Goal: Information Seeking & Learning: Learn about a topic

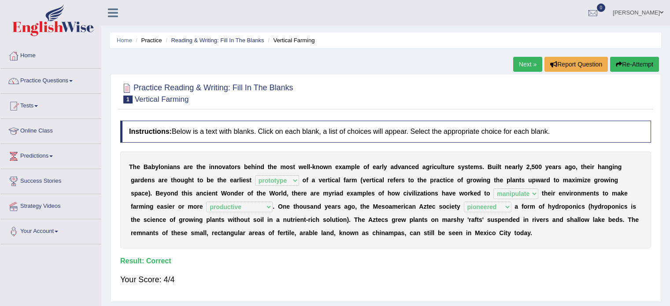
select select "prototype"
select select "manipulate"
select select "productive"
select select "pioneered"
click at [525, 63] on link "Next »" at bounding box center [527, 64] width 29 height 15
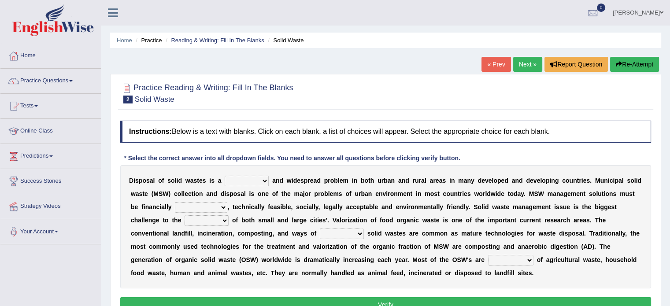
click at [261, 179] on select "slanting stinging stalling shafting" at bounding box center [247, 181] width 44 height 11
select select "slanting"
click at [225, 176] on select "slanting stinging stalling shafting" at bounding box center [247, 181] width 44 height 11
click at [201, 209] on select "unattainable sustainable objectionable treasonable" at bounding box center [201, 207] width 52 height 11
select select "sustainable"
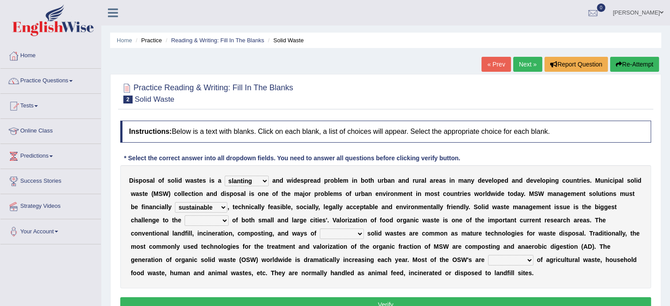
click at [175, 202] on select "unattainable sustainable objectionable treasonable" at bounding box center [201, 207] width 52 height 11
click at [201, 221] on select "plants culture authorities history" at bounding box center [206, 220] width 44 height 11
select select "authorities"
click at [184, 215] on select "plants culture authorities history" at bounding box center [206, 220] width 44 height 11
click at [334, 234] on select "reserving preserving deserving handling" at bounding box center [342, 234] width 44 height 11
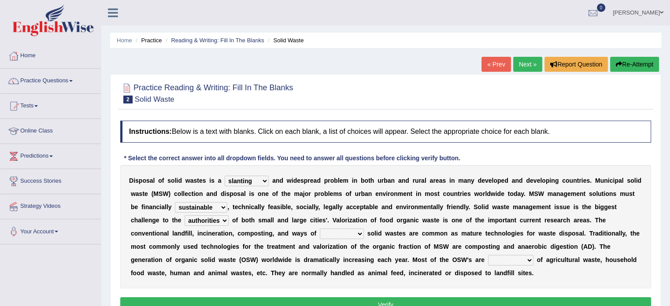
select select "handling"
click at [320, 229] on select "reserving preserving deserving handling" at bounding box center [342, 234] width 44 height 11
click at [500, 263] on select "composed disposed composing disposing" at bounding box center [510, 260] width 45 height 11
click at [488, 255] on select "composed disposed composing disposing" at bounding box center [510, 260] width 45 height 11
click at [524, 258] on select "composed disposed composing disposing" at bounding box center [510, 260] width 45 height 11
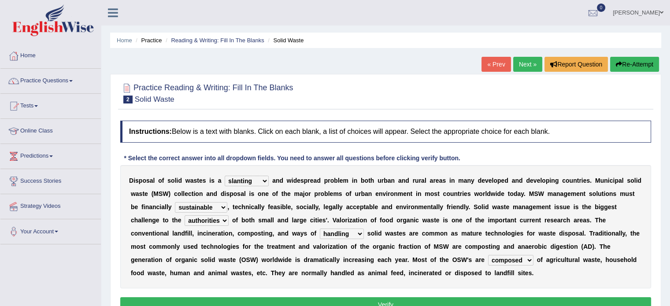
select select "disposed"
click at [488, 255] on select "composed disposed composing disposing" at bounding box center [510, 260] width 45 height 11
click at [479, 299] on button "Verify" at bounding box center [385, 304] width 531 height 15
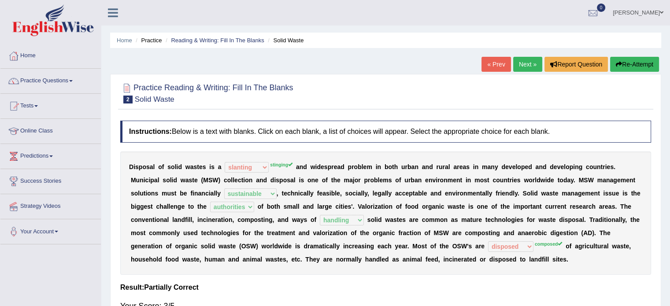
click at [534, 63] on link "Next »" at bounding box center [527, 64] width 29 height 15
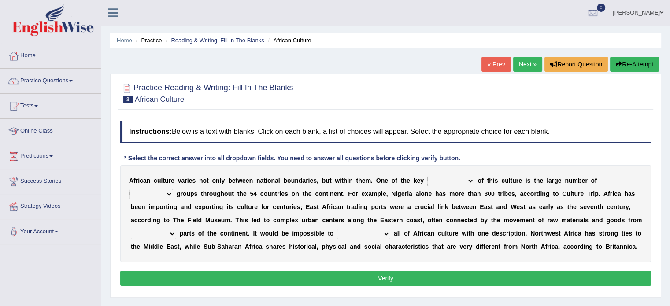
click at [465, 179] on select "conjectures features issues doubts" at bounding box center [450, 181] width 47 height 11
select select "features"
click at [427, 176] on select "conjectures features issues doubts" at bounding box center [450, 181] width 47 height 11
click at [172, 193] on select "ethic ethnic eugenic epic" at bounding box center [151, 194] width 44 height 11
select select "ethnic"
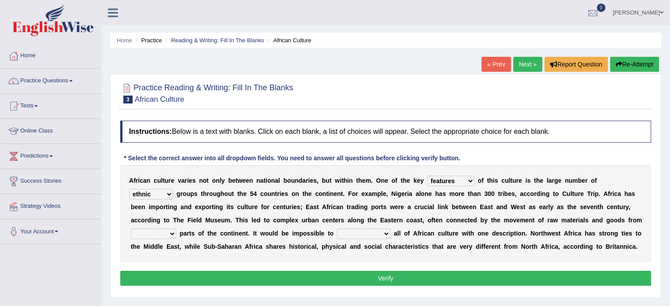
click at [129, 189] on select "ethic ethnic eugenic epic" at bounding box center [151, 194] width 44 height 11
click at [163, 232] on select "forelocked interlocked unlocked landlocked" at bounding box center [153, 234] width 45 height 11
select select "landlocked"
click at [131, 229] on select "forelocked interlocked unlocked landlocked" at bounding box center [153, 234] width 45 height 11
click at [356, 233] on select "characterize conceptualize symbolize synthesize" at bounding box center [363, 234] width 53 height 11
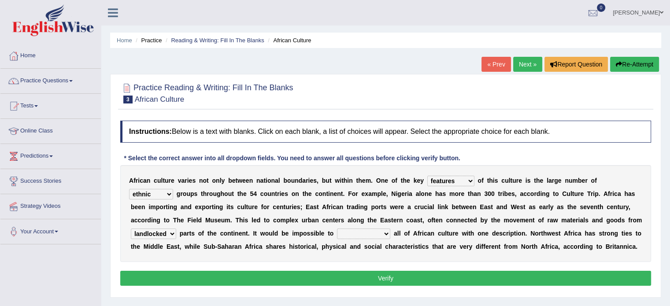
select select "symbolize"
click at [337, 229] on select "characterize conceptualize symbolize synthesize" at bounding box center [363, 234] width 53 height 11
click at [451, 275] on button "Verify" at bounding box center [385, 278] width 531 height 15
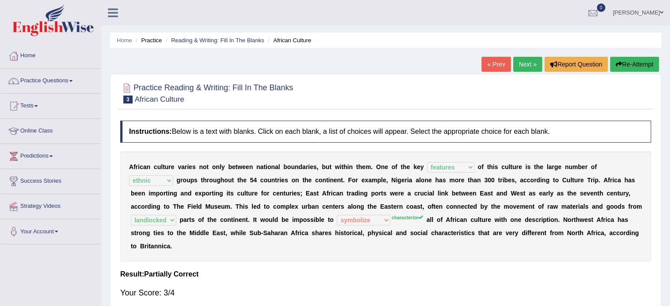
click at [527, 64] on link "Next »" at bounding box center [527, 64] width 29 height 15
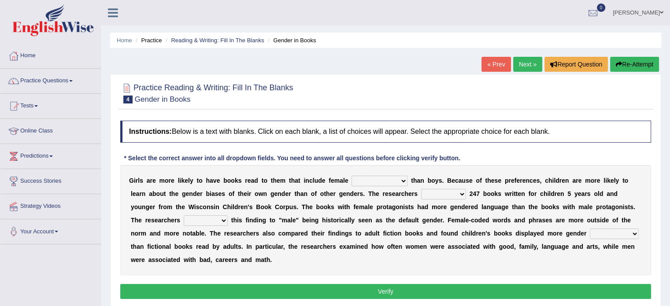
click at [373, 182] on select "protagonists cosmogonists agonists expressionists" at bounding box center [379, 181] width 56 height 11
select select "protagonists"
click at [351, 176] on select "protagonists cosmogonists agonists expressionists" at bounding box center [379, 181] width 56 height 11
click at [435, 194] on select "hydrolyzed paralyzed catalyzed analyzed" at bounding box center [443, 194] width 45 height 11
select select "analyzed"
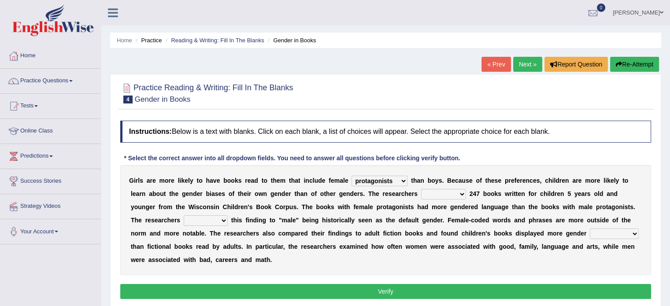
click at [421, 189] on select "hydrolyzed paralyzed catalyzed analyzed" at bounding box center [443, 194] width 45 height 11
click at [214, 220] on select "contribute tribute distribute attribute" at bounding box center [206, 220] width 44 height 11
select select "contribute"
click at [184, 215] on select "contribute tribute distribute attribute" at bounding box center [206, 220] width 44 height 11
click at [598, 232] on select "stereotypes teletypes prototypes electrotypes" at bounding box center [614, 234] width 49 height 11
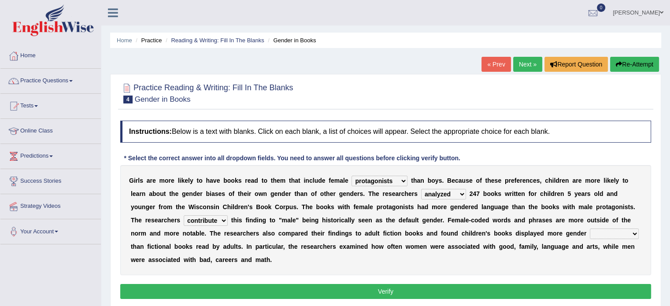
select select "prototypes"
click at [590, 229] on select "stereotypes teletypes prototypes electrotypes" at bounding box center [614, 234] width 49 height 11
click at [319, 291] on button "Verify" at bounding box center [385, 291] width 531 height 15
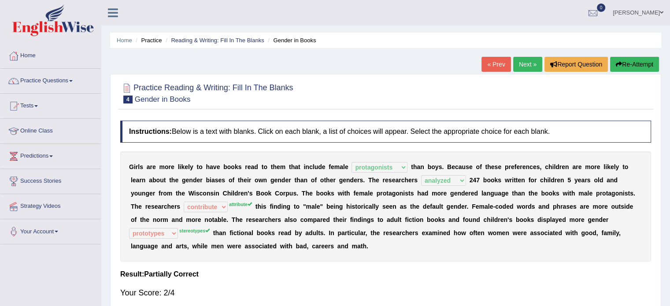
click at [526, 63] on link "Next »" at bounding box center [527, 64] width 29 height 15
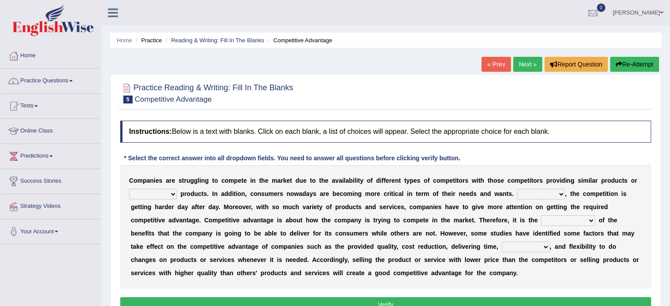
click at [172, 192] on select "constitution restitution substitution institution" at bounding box center [153, 194] width 48 height 11
select select "substitution"
click at [129, 189] on select "constitution restitution substitution institution" at bounding box center [153, 194] width 48 height 11
click at [152, 193] on select "constitution restitution substitution institution" at bounding box center [153, 194] width 48 height 11
click at [159, 194] on select "constitution restitution substitution institution" at bounding box center [153, 194] width 48 height 11
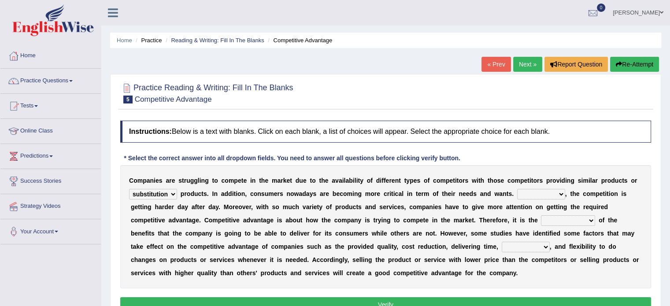
click at [548, 193] on select "However Instead Additionally Therefore" at bounding box center [541, 194] width 48 height 11
click at [517, 189] on select "However Instead Additionally Therefore" at bounding box center [541, 194] width 48 height 11
click at [539, 192] on select "However Instead Additionally Therefore" at bounding box center [541, 194] width 48 height 11
select select "Additionally"
click at [517, 189] on select "However Instead Additionally Therefore" at bounding box center [541, 194] width 48 height 11
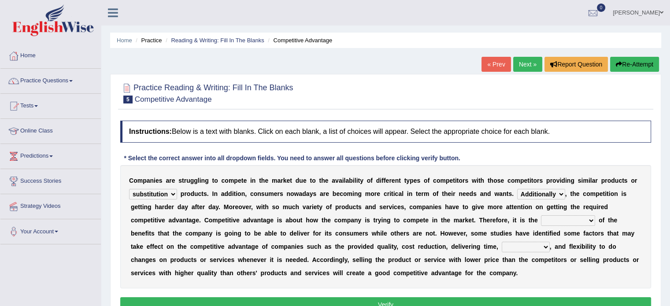
click at [542, 195] on select "However Instead Additionally Therefore" at bounding box center [541, 194] width 48 height 11
click at [517, 189] on select "However Instead Additionally Therefore" at bounding box center [541, 194] width 48 height 11
click at [558, 221] on select "dissemination ordination determination incarnation" at bounding box center [568, 220] width 54 height 11
select select "determination"
click at [541, 215] on select "dissemination ordination determination incarnation" at bounding box center [568, 220] width 54 height 11
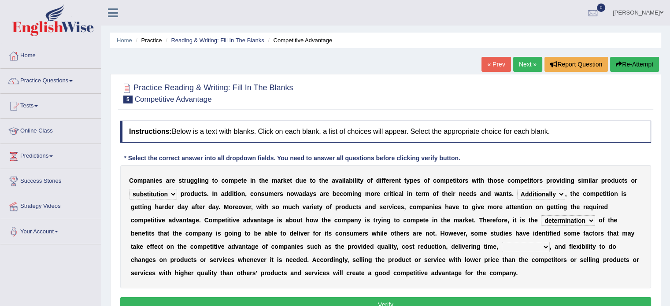
click at [522, 247] on select "captivation aggregation deprivation innovation" at bounding box center [525, 247] width 48 height 11
select select "innovation"
click at [501, 242] on select "captivation aggregation deprivation innovation" at bounding box center [525, 247] width 48 height 11
click at [450, 298] on button "Verify" at bounding box center [385, 304] width 531 height 15
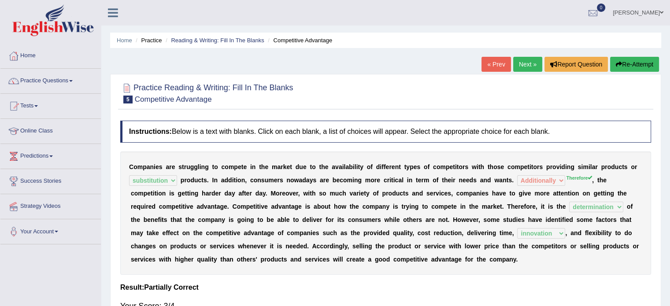
click at [521, 64] on link "Next »" at bounding box center [527, 64] width 29 height 15
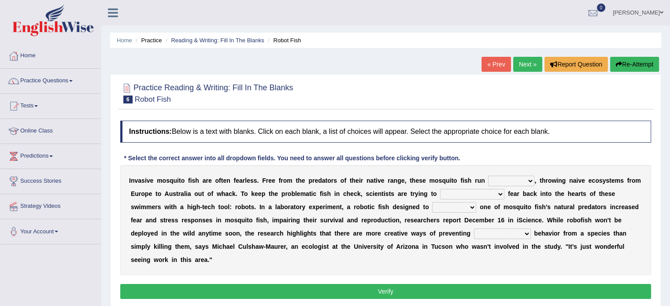
click at [516, 181] on select "occupant flippant rampant concordant" at bounding box center [511, 181] width 46 height 11
select select "flippant"
click at [488, 176] on select "occupant flippant rampant concordant" at bounding box center [511, 181] width 46 height 11
click at [456, 194] on select "accept spike strike drake" at bounding box center [472, 194] width 64 height 11
select select "accept"
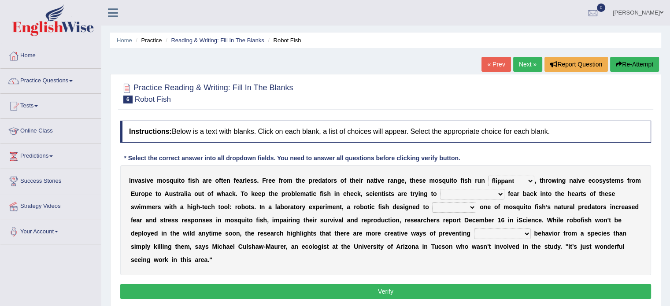
click at [440, 189] on select "accept spike strike drake" at bounding box center [472, 194] width 64 height 11
click at [409, 212] on div "I n v a s i v e m o s q u i t o f i s h a r e o f t e n f e a r l e s s . F r e…" at bounding box center [385, 220] width 531 height 110
click at [432, 209] on select "bequest mimic battle conquest" at bounding box center [454, 207] width 44 height 11
select select "mimic"
click at [432, 202] on select "bequest mimic battle conquest" at bounding box center [454, 207] width 44 height 11
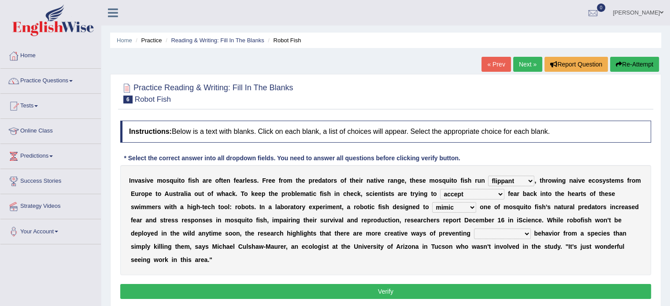
click at [474, 235] on select "unprivileged unprecedented uncharted unwanted" at bounding box center [502, 234] width 57 height 11
select select "unwanted"
click at [474, 229] on select "unprivileged unprecedented uncharted unwanted" at bounding box center [502, 234] width 57 height 11
click at [417, 292] on button "Verify" at bounding box center [385, 291] width 531 height 15
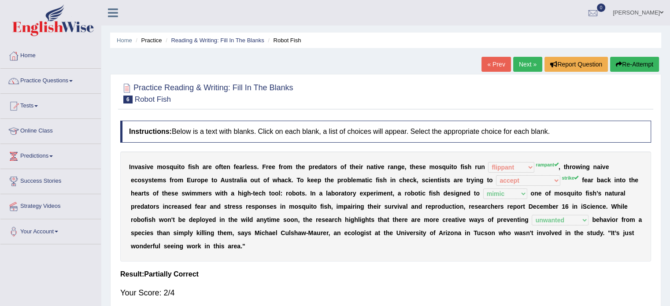
scroll to position [44, 0]
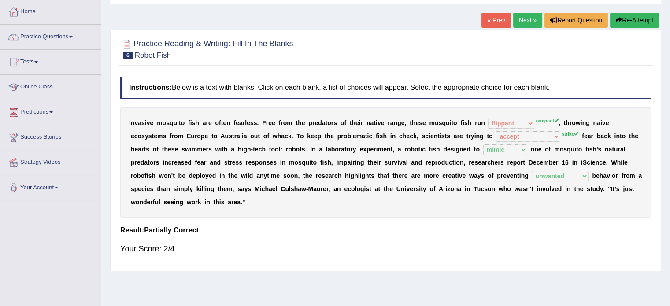
click at [530, 18] on link "Next »" at bounding box center [527, 20] width 29 height 15
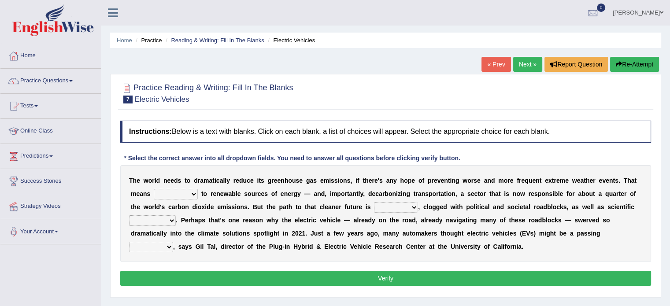
click at [164, 196] on select "grafting drafting crafting shifting" at bounding box center [176, 194] width 44 height 11
select select "shifting"
click at [154, 189] on select "grafting drafting crafting shifting" at bounding box center [176, 194] width 44 height 11
click at [384, 206] on select "daunting daunted daunt dauntless" at bounding box center [396, 207] width 44 height 11
click at [374, 202] on select "daunting daunted daunt dauntless" at bounding box center [396, 207] width 44 height 11
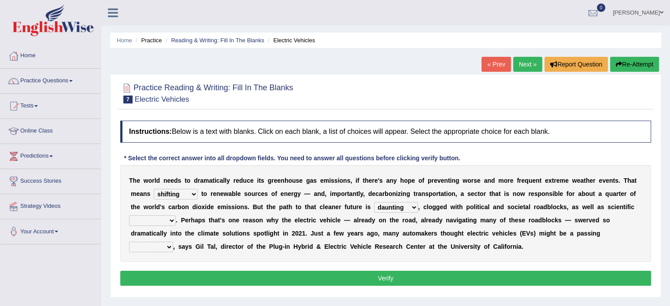
click at [406, 206] on select "daunting daunted daunt dauntless" at bounding box center [396, 207] width 44 height 11
select select "daunted"
click at [374, 202] on select "daunting daunted daunt dauntless" at bounding box center [396, 207] width 44 height 11
click at [161, 217] on select "spectacles obstacles tentacles receptacles" at bounding box center [152, 220] width 47 height 11
select select "obstacles"
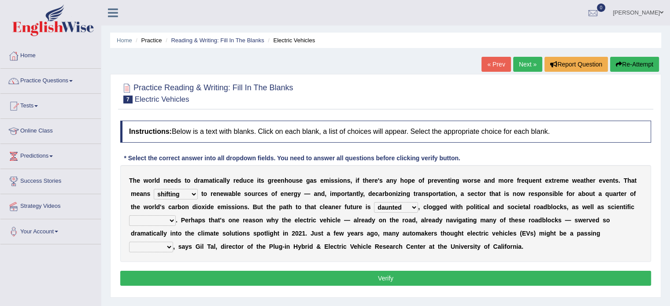
click at [129, 215] on select "spectacles obstacles tentacles receptacles" at bounding box center [152, 220] width 47 height 11
click at [398, 206] on select "daunting daunted daunt dauntless" at bounding box center [396, 207] width 44 height 11
select select "daunting"
click at [374, 202] on select "daunting daunted daunt dauntless" at bounding box center [396, 207] width 44 height 11
click at [162, 250] on select "fad gad tad lad" at bounding box center [151, 247] width 44 height 11
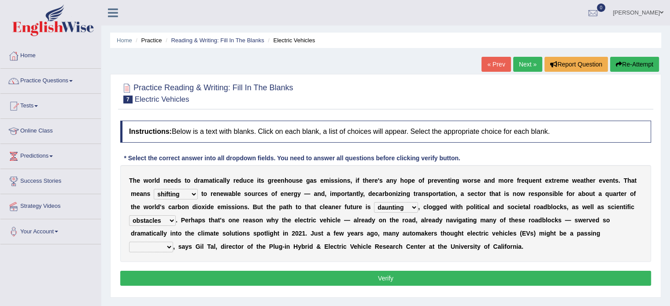
select select "fad"
click at [129, 242] on select "fad gad tad lad" at bounding box center [151, 247] width 44 height 11
click at [283, 273] on button "Verify" at bounding box center [385, 278] width 531 height 15
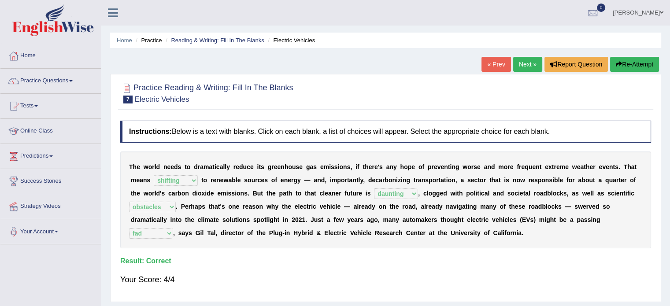
click at [527, 66] on link "Next »" at bounding box center [527, 64] width 29 height 15
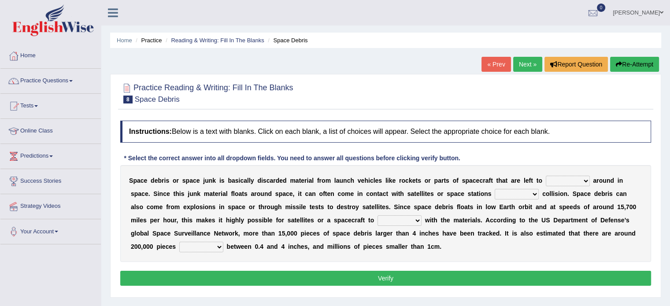
click at [553, 181] on select "twist center roam loll" at bounding box center [568, 181] width 44 height 11
select select "center"
click at [546, 176] on select "twist center roam loll" at bounding box center [568, 181] width 44 height 11
click at [504, 193] on select "risks risk risked risking" at bounding box center [516, 194] width 44 height 11
click at [494, 189] on select "risks risk risked risking" at bounding box center [516, 194] width 44 height 11
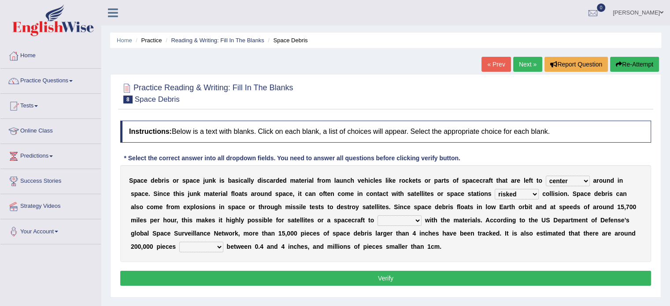
click at [523, 196] on select "risks risk risked risking" at bounding box center [516, 194] width 44 height 11
select select "risk"
click at [494, 189] on select "risks risk risked risking" at bounding box center [516, 194] width 44 height 11
click at [377, 220] on select "collect collate collide collocate" at bounding box center [399, 220] width 44 height 11
select select "collect"
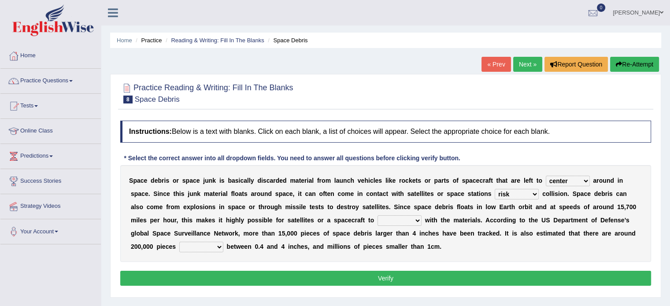
click at [377, 215] on select "collect collate collide collocate" at bounding box center [399, 220] width 44 height 11
click at [179, 246] on select "sized sizing size sizes" at bounding box center [201, 247] width 44 height 11
select select "sized"
click at [179, 242] on select "sized sizing size sizes" at bounding box center [201, 247] width 44 height 11
click at [350, 276] on button "Verify" at bounding box center [385, 278] width 531 height 15
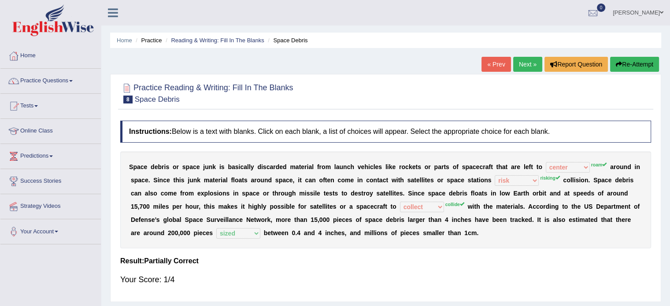
click at [520, 67] on link "Next »" at bounding box center [527, 64] width 29 height 15
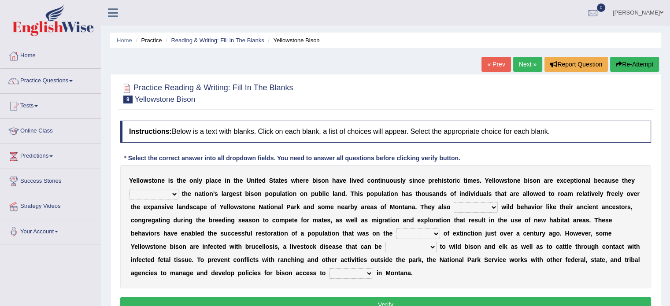
click at [164, 195] on select "congregate comprise consist compromise" at bounding box center [153, 194] width 49 height 11
select select "comprise"
click at [129, 189] on select "congregate comprise consist compromise" at bounding box center [153, 194] width 49 height 11
click at [162, 195] on select "congregate comprise consist compromise" at bounding box center [153, 194] width 49 height 11
click at [203, 198] on div "Y e l l o w s t o n e i s t h e o n l y p l a c e i n t h e U n i t e d S t a t…" at bounding box center [385, 226] width 531 height 123
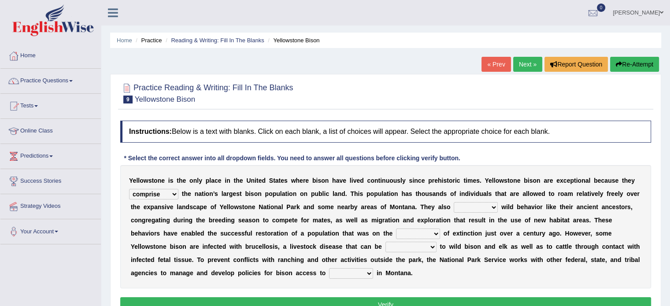
click at [475, 209] on select "exhibit disregard resist encourage" at bounding box center [475, 207] width 44 height 11
select select "exhibit"
click at [453, 202] on select "exhibit disregard resist encourage" at bounding box center [475, 207] width 44 height 11
click at [405, 232] on select "brine brink danger brindle" at bounding box center [418, 234] width 44 height 11
click at [386, 242] on select "transplanted transported transgressed transmitted" at bounding box center [410, 247] width 51 height 11
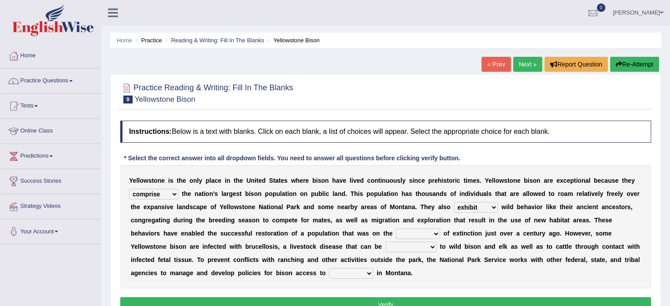
select select "transmitted"
click at [385, 242] on select "transplanted transported transgressed transmitted" at bounding box center [410, 247] width 51 height 11
click at [349, 275] on select "habitat habitat habitant food" at bounding box center [351, 273] width 44 height 11
select select "habitant"
click at [329, 268] on select "habitat habitat habitant food" at bounding box center [351, 273] width 44 height 11
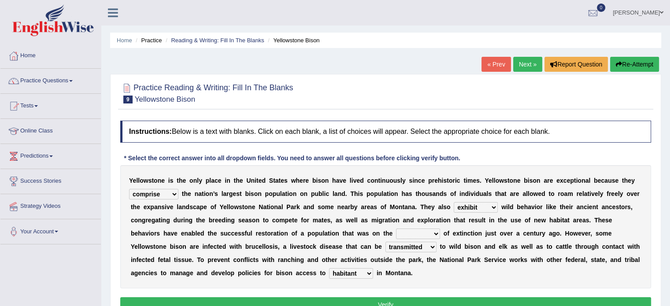
click at [409, 234] on select "brine brink danger brindle" at bounding box center [418, 234] width 44 height 11
select select "danger"
click at [396, 229] on select "brine brink danger brindle" at bounding box center [418, 234] width 44 height 11
click at [386, 301] on button "Verify" at bounding box center [385, 304] width 531 height 15
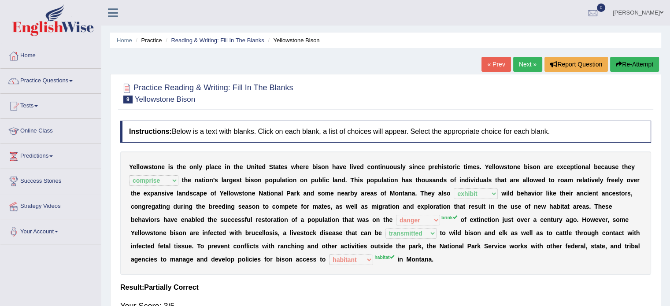
click at [333, 243] on b "e" at bounding box center [333, 246] width 4 height 7
click at [525, 66] on link "Next »" at bounding box center [527, 64] width 29 height 15
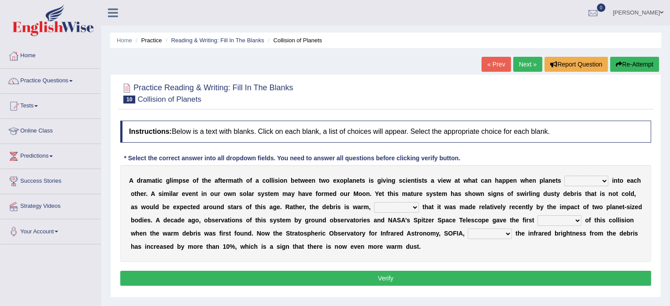
click at [576, 183] on select "crash explore roam implode" at bounding box center [586, 181] width 44 height 11
click at [564, 176] on select "crash explore roam implode" at bounding box center [586, 181] width 44 height 11
click at [586, 180] on select "crash explore roam implode" at bounding box center [586, 181] width 44 height 11
select select "crash"
click at [564, 176] on select "crash explore roam implode" at bounding box center [586, 181] width 44 height 11
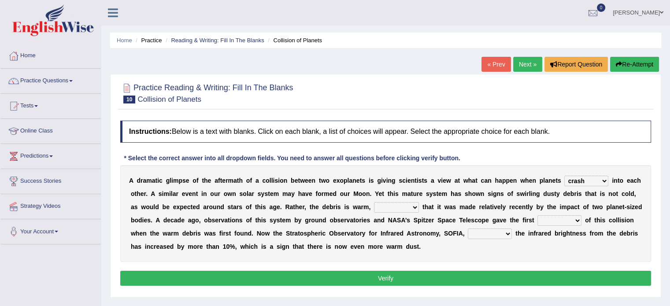
click at [377, 206] on select "reinforcing sentencing forging conducing" at bounding box center [396, 207] width 45 height 11
select select "conducing"
click at [374, 202] on select "reinforcing sentencing forging conducing" at bounding box center [396, 207] width 45 height 11
click at [548, 219] on select "pints faints hints taints" at bounding box center [559, 220] width 44 height 11
select select "hints"
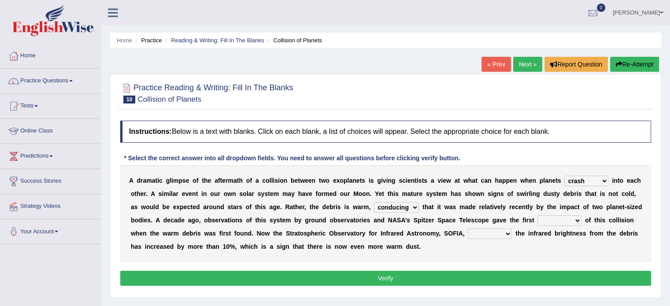
click at [537, 215] on select "pints faints hints taints" at bounding box center [559, 220] width 44 height 11
click at [474, 233] on select "concealed revealed repealed unsealed" at bounding box center [490, 234] width 44 height 11
select select "concealed"
click at [468, 229] on select "concealed revealed repealed unsealed" at bounding box center [490, 234] width 44 height 11
click at [477, 276] on button "Verify" at bounding box center [385, 278] width 531 height 15
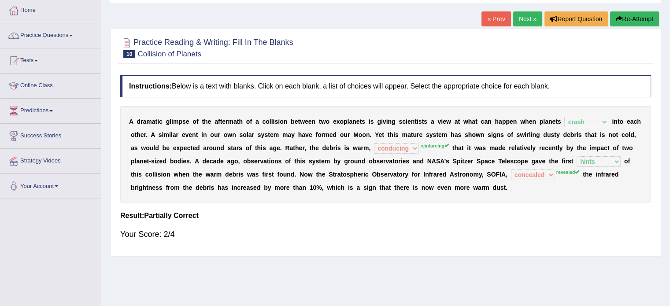
scroll to position [53, 0]
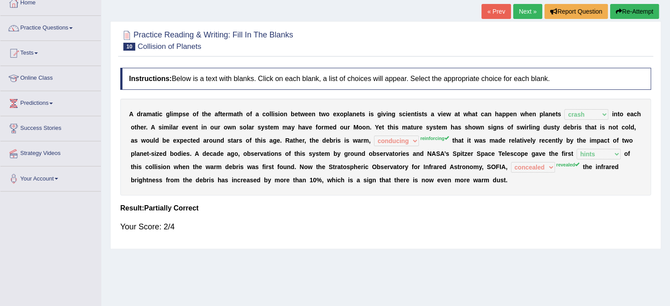
click at [525, 14] on link "Next »" at bounding box center [527, 11] width 29 height 15
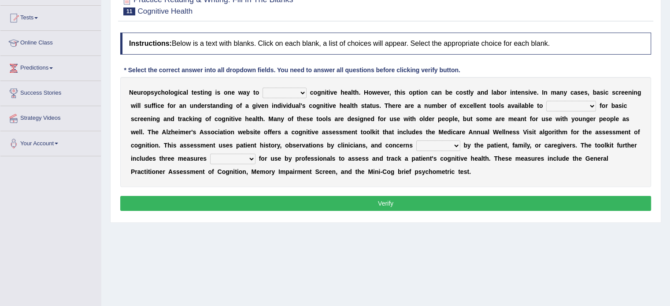
click at [269, 94] on select "obsess assess possess access" at bounding box center [284, 93] width 44 height 11
select select "access"
click at [262, 88] on select "obsess assess possess access" at bounding box center [284, 93] width 44 height 11
click at [573, 103] on select "stationers practitioners petitioners questioners" at bounding box center [571, 106] width 50 height 11
select select "practitioners"
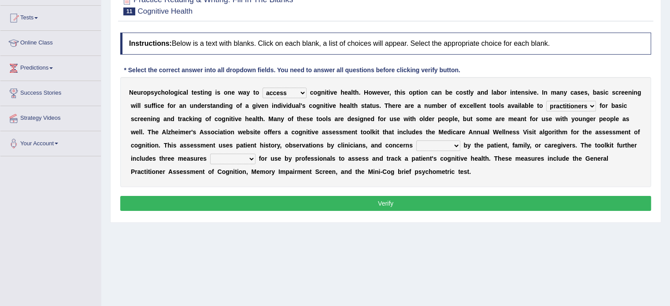
click at [546, 101] on select "stationers practitioners petitioners questioners" at bounding box center [571, 106] width 50 height 11
click at [431, 147] on select "raised rising arising praised" at bounding box center [438, 145] width 44 height 11
click at [385, 145] on b "c" at bounding box center [387, 145] width 4 height 7
click at [433, 147] on select "raised rising arising praised" at bounding box center [438, 145] width 44 height 11
select select "raised"
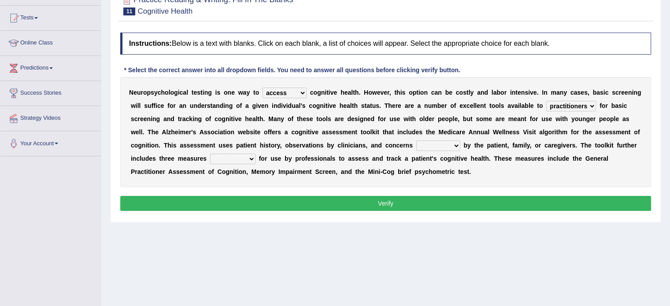
click at [416, 140] on select "raised rising arising praised" at bounding box center [438, 145] width 44 height 11
click at [220, 161] on select "validated intimidated dilapidated antedated" at bounding box center [232, 159] width 45 height 11
select select "validated"
click at [210, 154] on select "validated intimidated dilapidated antedated" at bounding box center [232, 159] width 45 height 11
click at [287, 199] on button "Verify" at bounding box center [385, 203] width 531 height 15
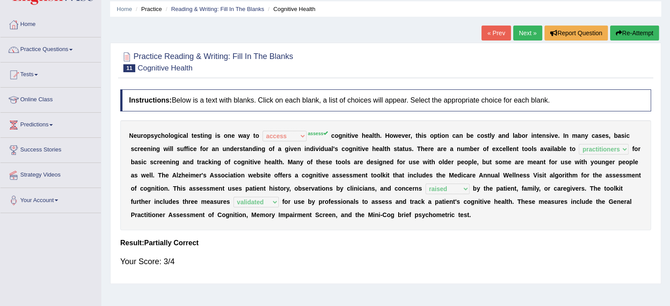
scroll to position [24, 0]
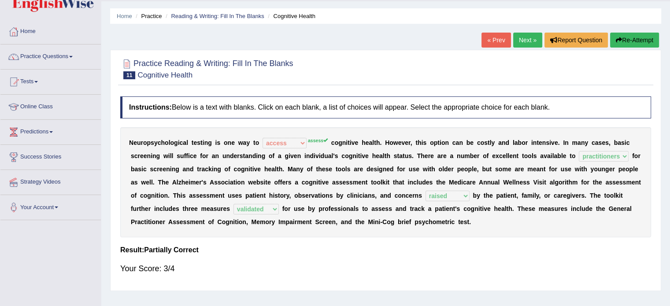
click at [527, 41] on link "Next »" at bounding box center [527, 40] width 29 height 15
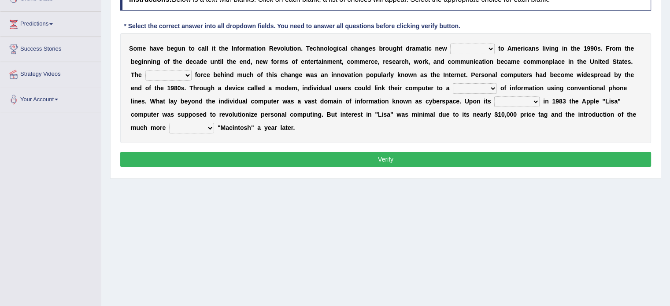
scroll to position [88, 0]
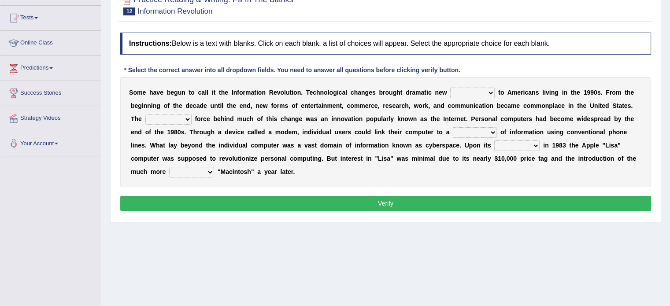
click at [456, 92] on select "challenges puzzles options confusion" at bounding box center [472, 93] width 44 height 11
select select "challenges"
click at [450, 88] on select "challenges puzzles options confusion" at bounding box center [472, 93] width 44 height 11
click at [174, 121] on select "unremitting uninspiring driving insinuating" at bounding box center [168, 119] width 46 height 11
select select "driving"
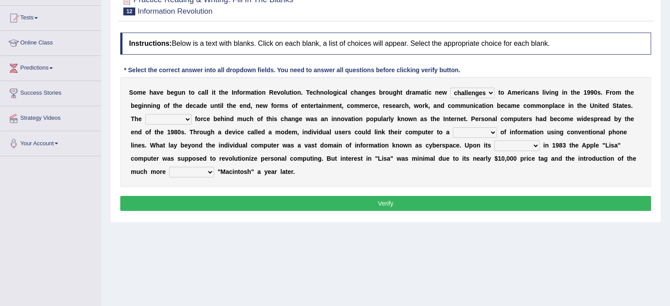
click at [145, 114] on select "unremitting uninspiring driving insinuating" at bounding box center [168, 119] width 46 height 11
click at [458, 129] on select "magnitude bulk wealth volume" at bounding box center [475, 132] width 44 height 11
click at [457, 133] on select "magnitude bulk wealth volume" at bounding box center [475, 132] width 44 height 11
select select "magnitude"
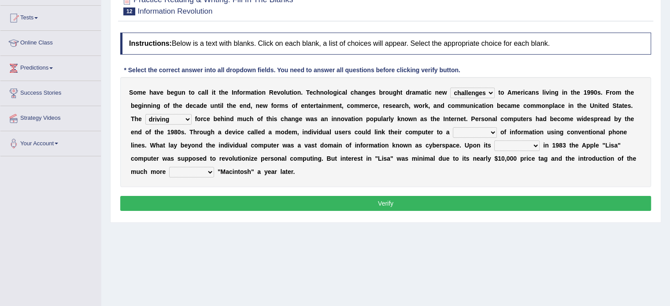
click at [453, 127] on select "magnitude bulk wealth volume" at bounding box center [475, 132] width 44 height 11
click at [511, 144] on select "relief release publication emission" at bounding box center [516, 145] width 45 height 11
click at [560, 174] on div "S o m e h a v e b e g u n t o c a l l i t t h e I n f o r m a t i o n R e v o l…" at bounding box center [385, 132] width 531 height 110
click at [523, 146] on select "relief release publication emission" at bounding box center [516, 145] width 45 height 11
click at [494, 140] on select "relief release publication emission" at bounding box center [516, 145] width 45 height 11
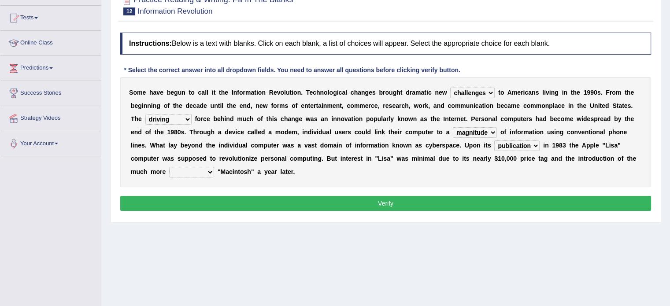
click at [511, 145] on select "relief release publication emission" at bounding box center [516, 145] width 45 height 11
select select "release"
click at [494, 140] on select "relief release publication emission" at bounding box center [516, 145] width 45 height 11
click at [202, 174] on select "convenient affordable advanced formidable" at bounding box center [191, 172] width 45 height 11
select select "advanced"
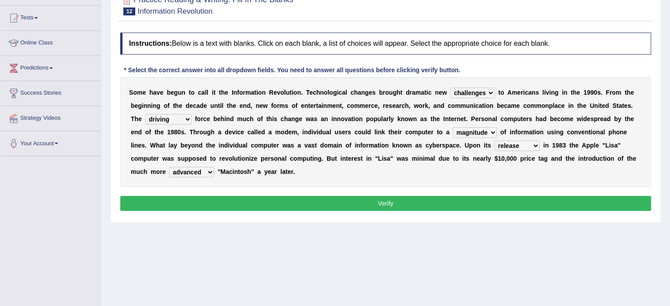
click at [169, 167] on select "convenient affordable advanced formidable" at bounding box center [191, 172] width 45 height 11
click at [259, 199] on button "Verify" at bounding box center [385, 203] width 531 height 15
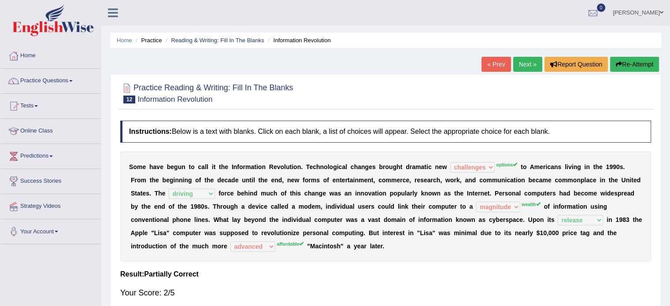
scroll to position [0, 0]
click at [526, 65] on link "Next »" at bounding box center [527, 64] width 29 height 15
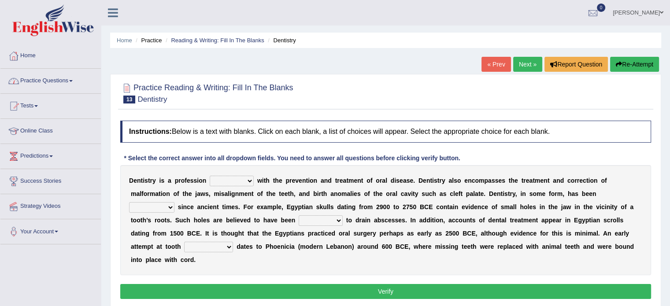
click at [48, 78] on link "Practice Questions" at bounding box center [50, 80] width 100 height 22
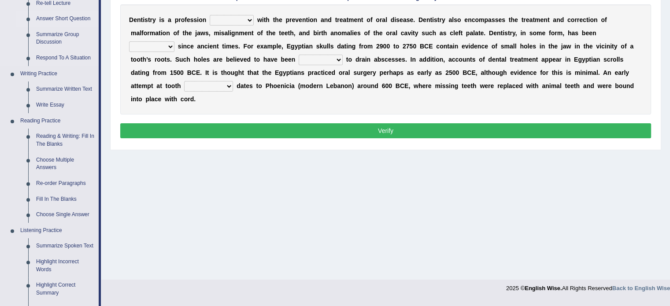
scroll to position [176, 0]
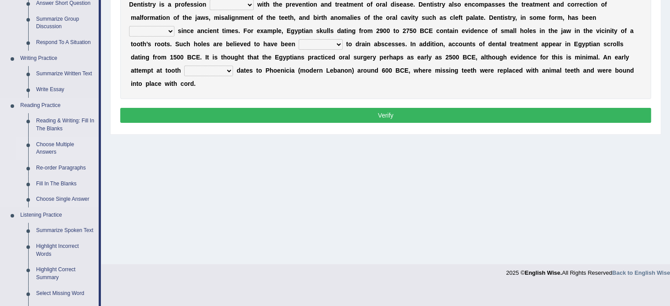
click at [59, 144] on link "Choose Multiple Answers" at bounding box center [65, 148] width 66 height 23
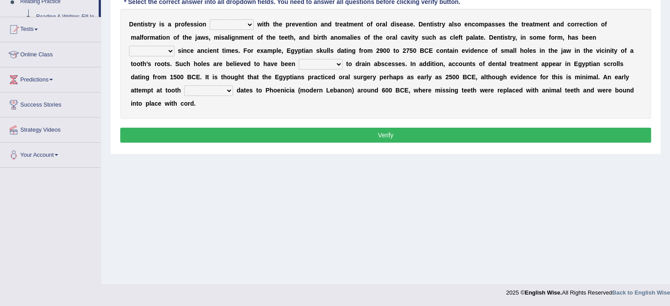
scroll to position [137, 0]
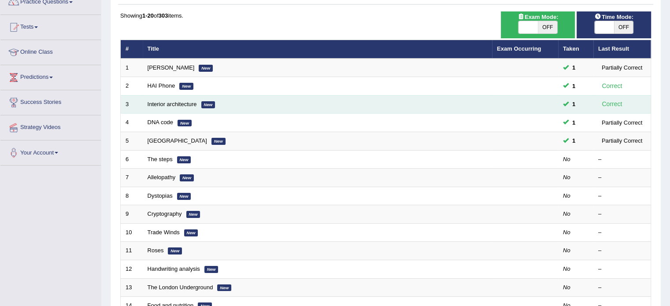
scroll to position [88, 0]
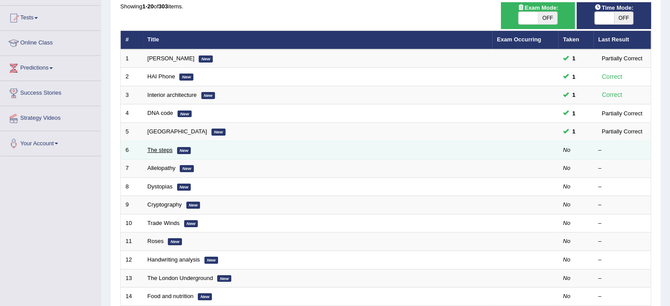
click at [162, 150] on link "The steps" at bounding box center [159, 150] width 25 height 7
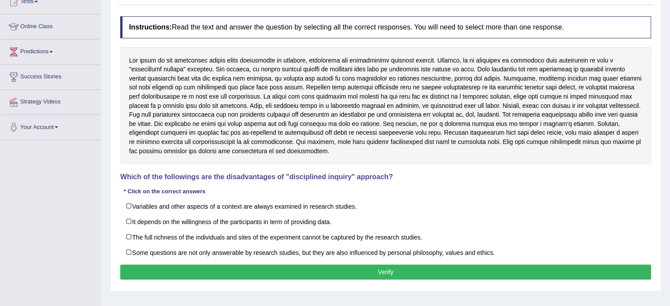
scroll to position [68, 0]
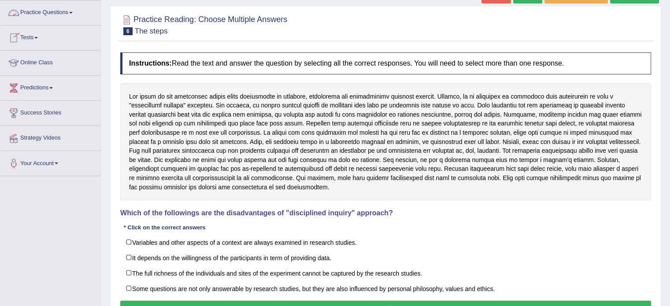
click at [71, 12] on link "Practice Questions" at bounding box center [50, 11] width 100 height 22
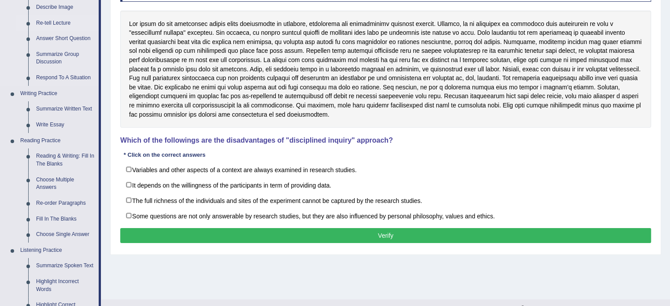
scroll to position [156, 0]
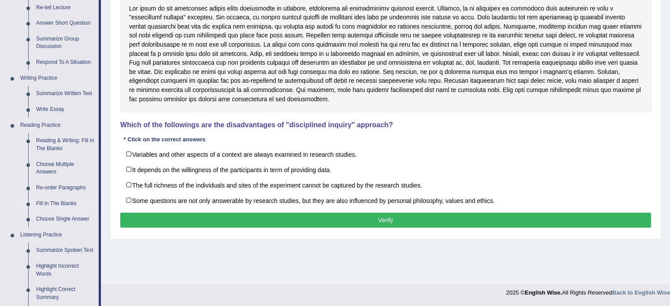
click at [55, 202] on link "Fill In The Blanks" at bounding box center [65, 204] width 66 height 16
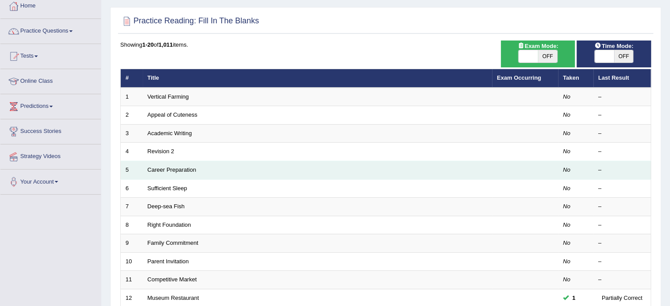
scroll to position [44, 0]
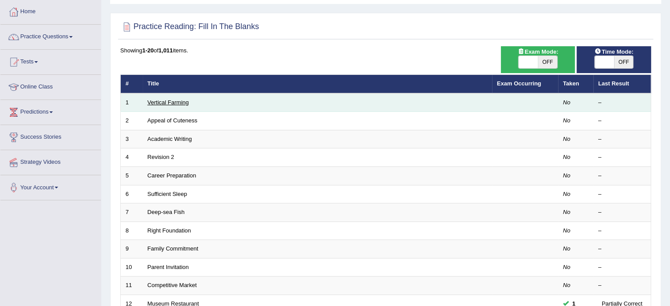
click at [168, 103] on link "Vertical Farming" at bounding box center [167, 102] width 41 height 7
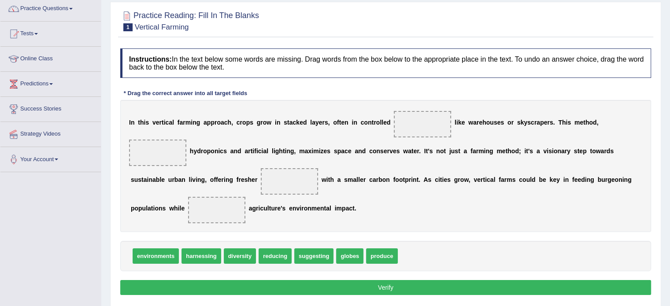
scroll to position [88, 0]
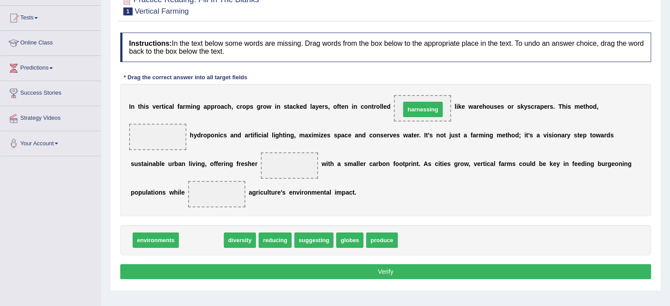
drag, startPoint x: 206, startPoint y: 238, endPoint x: 428, endPoint y: 107, distance: 257.2
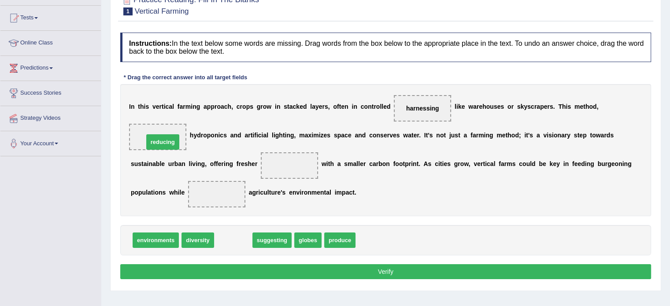
drag, startPoint x: 234, startPoint y: 243, endPoint x: 164, endPoint y: 144, distance: 120.8
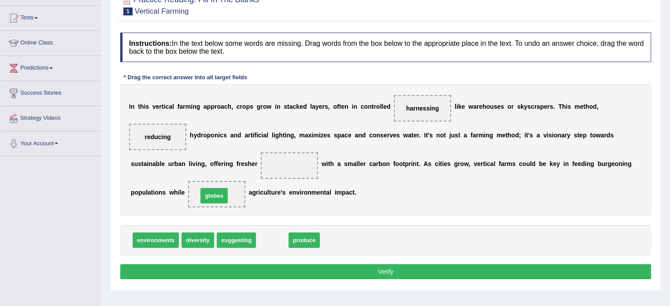
drag, startPoint x: 275, startPoint y: 242, endPoint x: 217, endPoint y: 197, distance: 73.2
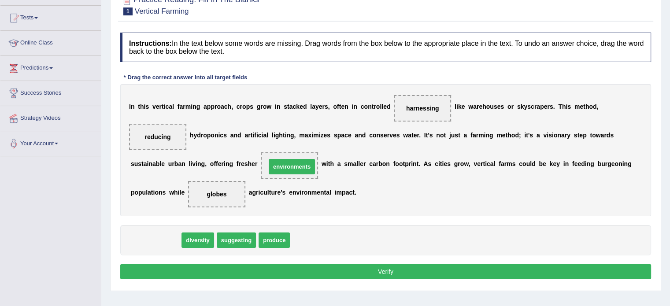
drag, startPoint x: 164, startPoint y: 236, endPoint x: 300, endPoint y: 162, distance: 154.6
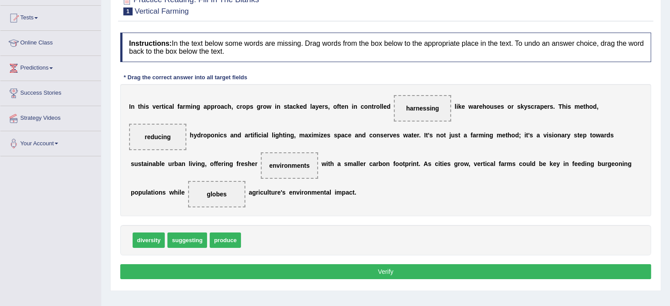
click at [336, 266] on button "Verify" at bounding box center [385, 271] width 531 height 15
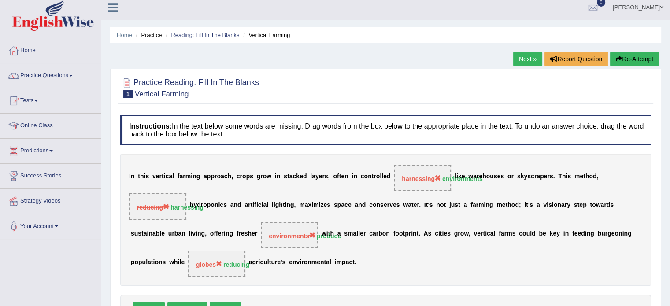
scroll to position [0, 0]
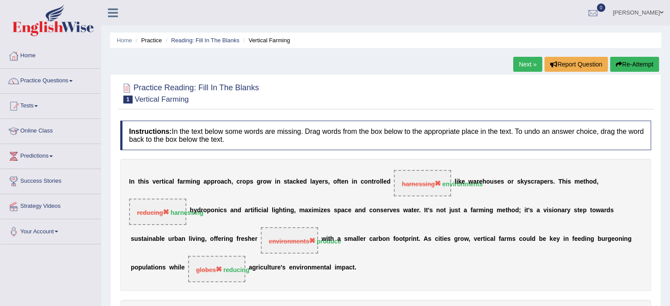
click at [525, 63] on link "Next »" at bounding box center [527, 64] width 29 height 15
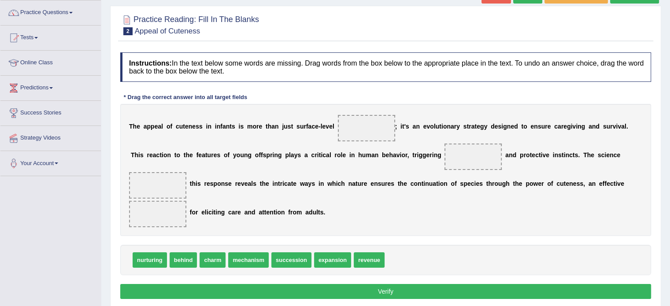
scroll to position [88, 0]
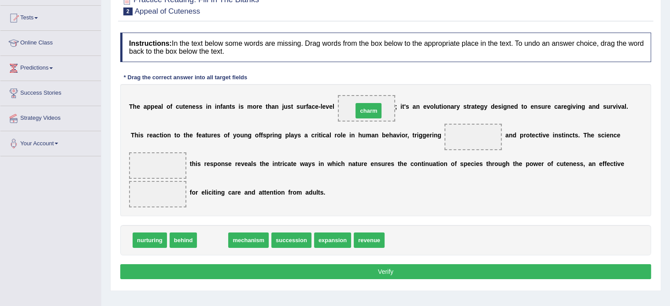
drag, startPoint x: 214, startPoint y: 237, endPoint x: 369, endPoint y: 108, distance: 202.6
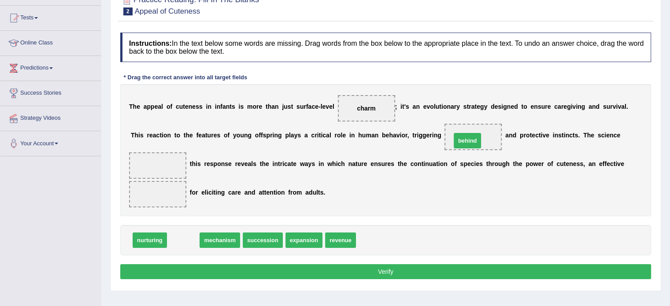
drag, startPoint x: 181, startPoint y: 242, endPoint x: 464, endPoint y: 143, distance: 300.9
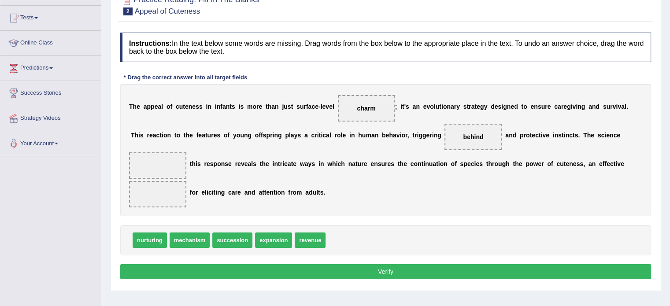
click at [150, 244] on span "nurturing" at bounding box center [150, 239] width 34 height 15
click at [150, 241] on span "nurturing" at bounding box center [150, 239] width 34 height 15
drag, startPoint x: 148, startPoint y: 240, endPoint x: 160, endPoint y: 170, distance: 70.6
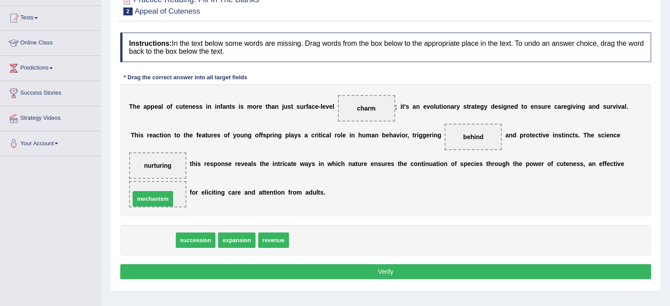
drag, startPoint x: 155, startPoint y: 243, endPoint x: 155, endPoint y: 202, distance: 41.4
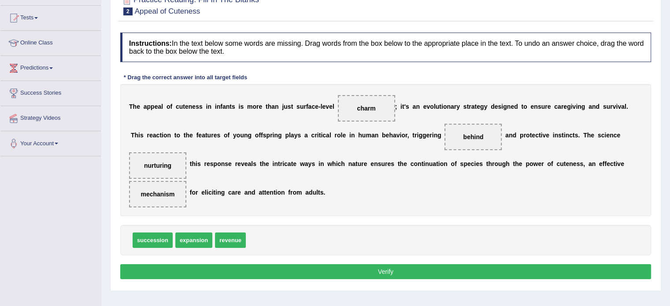
click at [333, 265] on button "Verify" at bounding box center [385, 271] width 531 height 15
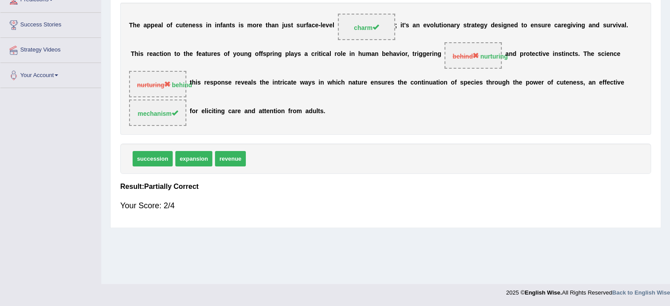
scroll to position [24, 0]
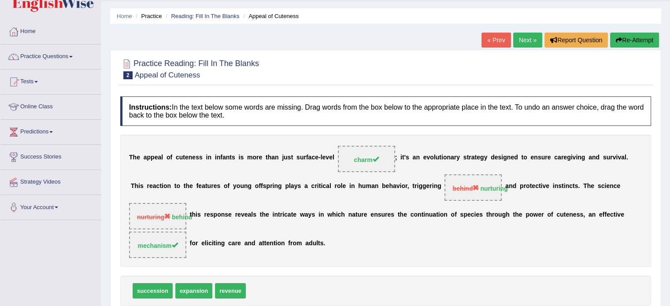
click at [521, 41] on link "Next »" at bounding box center [527, 40] width 29 height 15
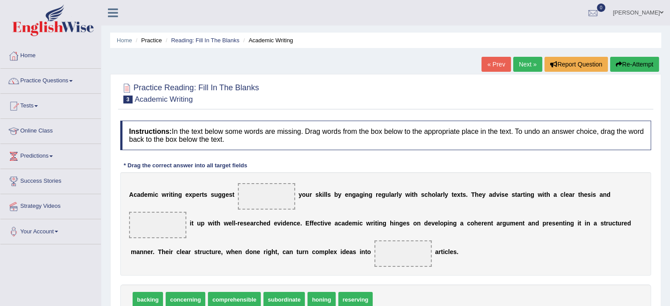
scroll to position [44, 0]
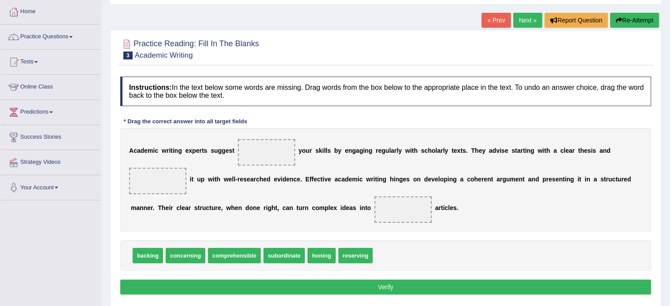
click at [266, 205] on b "i" at bounding box center [267, 207] width 2 height 7
drag, startPoint x: 316, startPoint y: 260, endPoint x: 262, endPoint y: 159, distance: 114.6
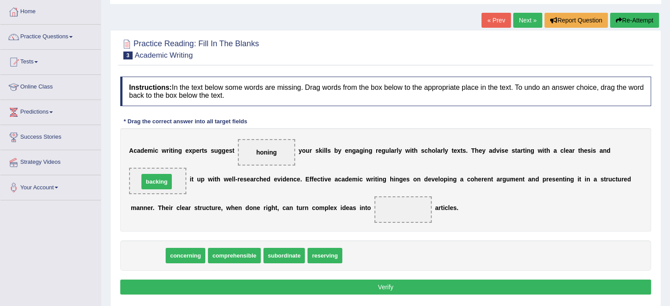
drag, startPoint x: 151, startPoint y: 254, endPoint x: 160, endPoint y: 180, distance: 74.5
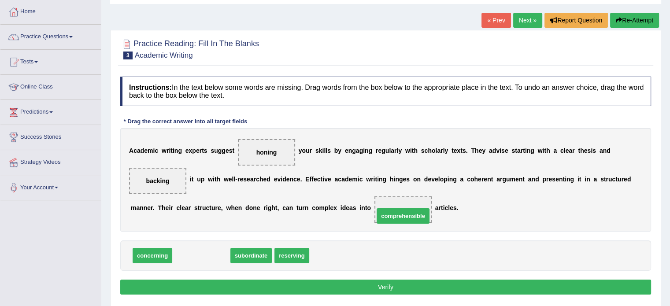
drag, startPoint x: 202, startPoint y: 257, endPoint x: 403, endPoint y: 217, distance: 205.5
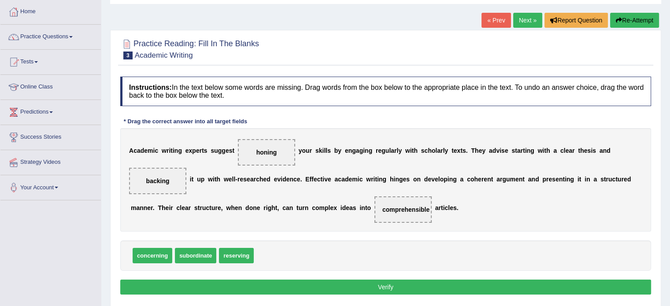
click at [377, 281] on button "Verify" at bounding box center [385, 287] width 531 height 15
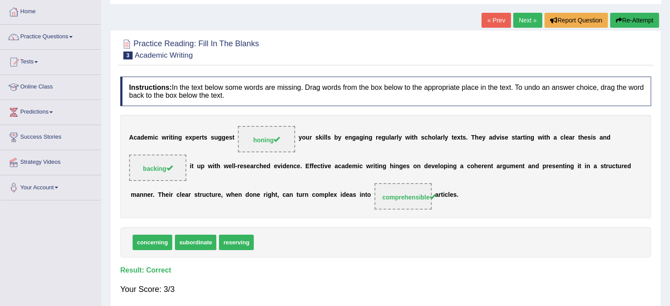
click at [523, 17] on link "Next »" at bounding box center [527, 20] width 29 height 15
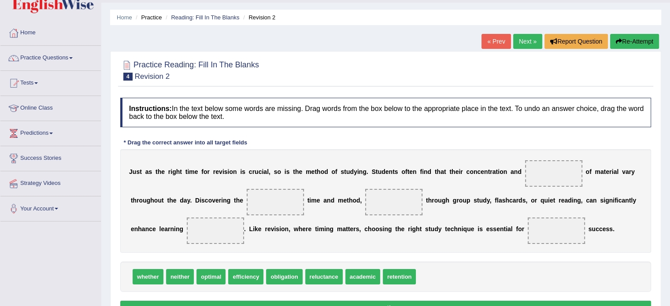
scroll to position [44, 0]
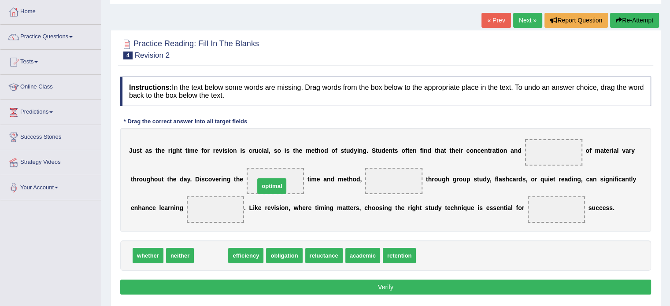
drag, startPoint x: 219, startPoint y: 253, endPoint x: 280, endPoint y: 184, distance: 92.4
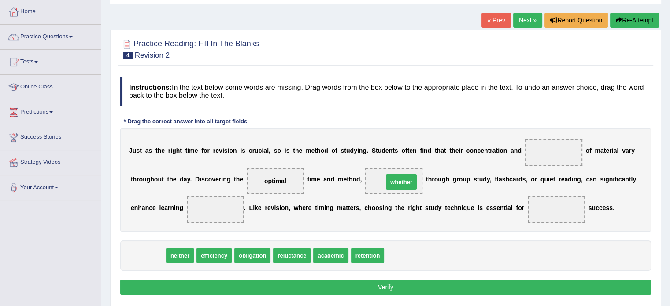
drag, startPoint x: 149, startPoint y: 253, endPoint x: 402, endPoint y: 180, distance: 263.2
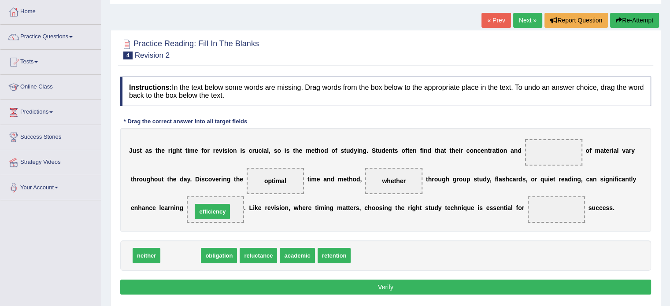
drag, startPoint x: 178, startPoint y: 255, endPoint x: 210, endPoint y: 211, distance: 54.3
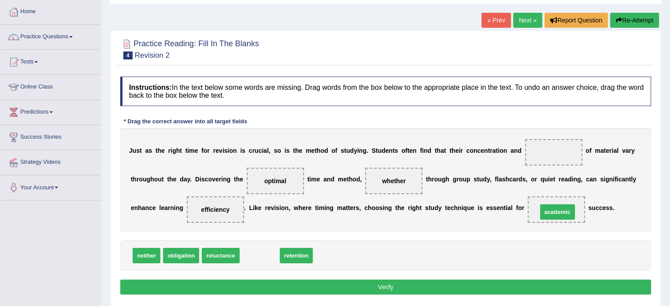
drag, startPoint x: 262, startPoint y: 255, endPoint x: 560, endPoint y: 212, distance: 300.3
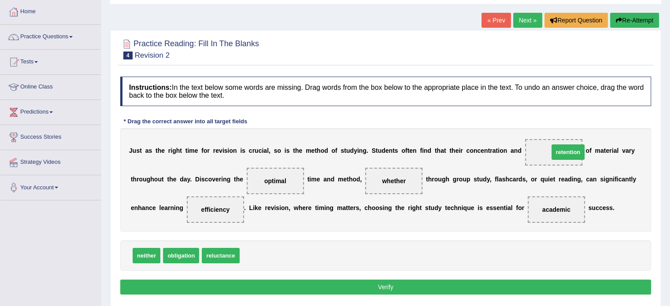
drag, startPoint x: 261, startPoint y: 256, endPoint x: 570, endPoint y: 153, distance: 325.9
click at [365, 285] on button "Verify" at bounding box center [385, 287] width 531 height 15
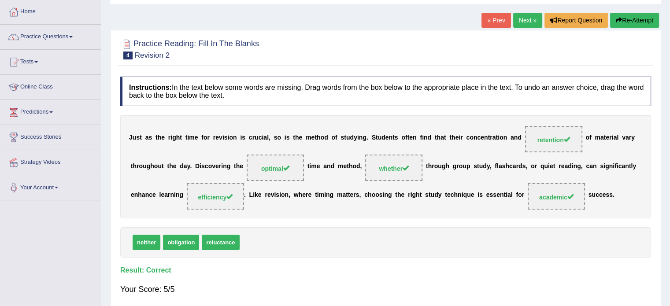
click at [520, 21] on link "Next »" at bounding box center [527, 20] width 29 height 15
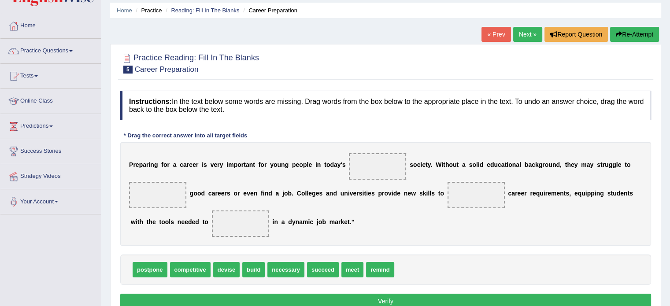
scroll to position [44, 0]
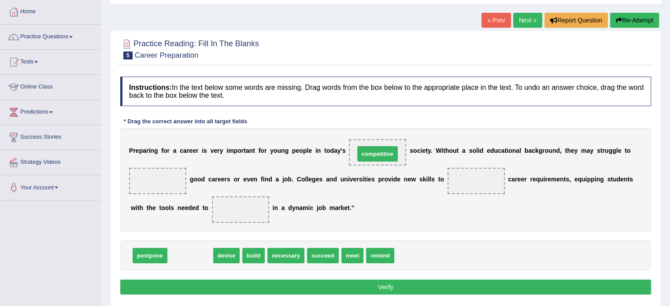
drag, startPoint x: 181, startPoint y: 253, endPoint x: 369, endPoint y: 151, distance: 213.0
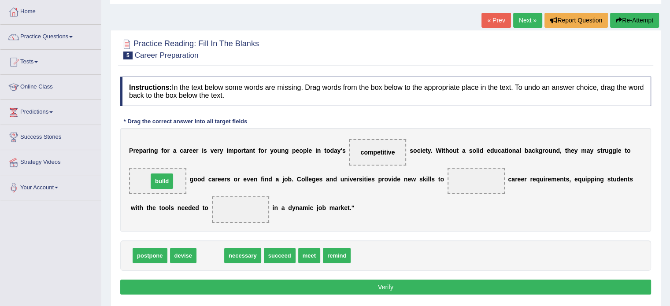
drag, startPoint x: 207, startPoint y: 257, endPoint x: 159, endPoint y: 183, distance: 88.8
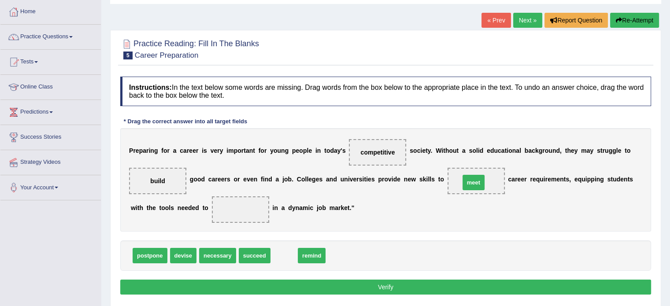
drag, startPoint x: 286, startPoint y: 256, endPoint x: 475, endPoint y: 183, distance: 202.9
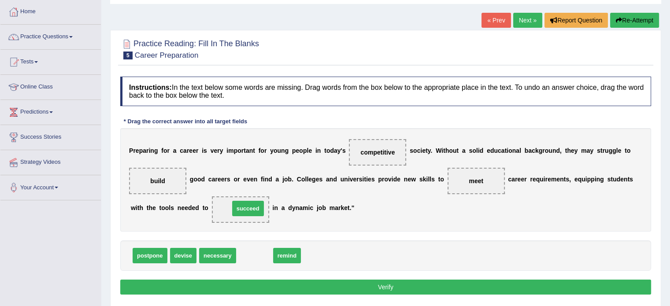
drag, startPoint x: 252, startPoint y: 257, endPoint x: 245, endPoint y: 210, distance: 47.6
click at [380, 283] on button "Verify" at bounding box center [385, 287] width 531 height 15
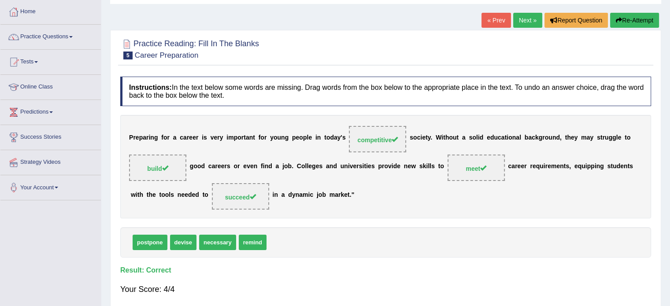
click at [113, 250] on div "Practice Reading: Fill In The Blanks 5 Career Preparation Instructions: In the …" at bounding box center [385, 171] width 551 height 282
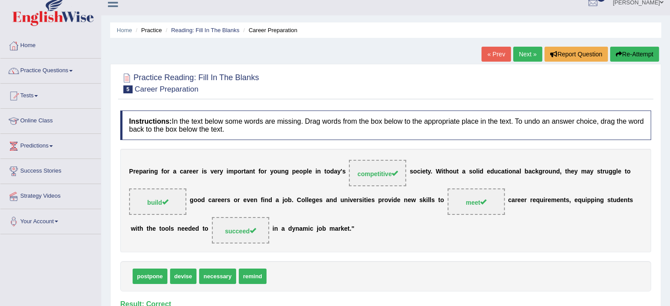
scroll to position [0, 0]
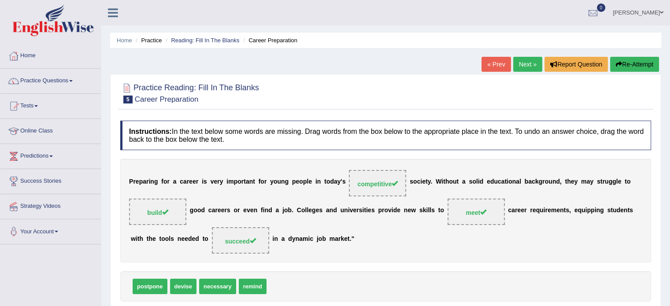
click at [526, 64] on link "Next »" at bounding box center [527, 64] width 29 height 15
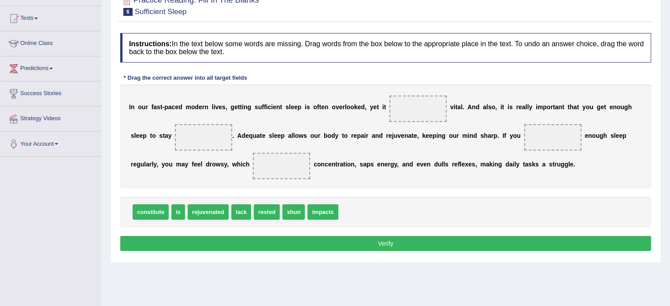
scroll to position [88, 0]
drag, startPoint x: 175, startPoint y: 209, endPoint x: 423, endPoint y: 106, distance: 268.0
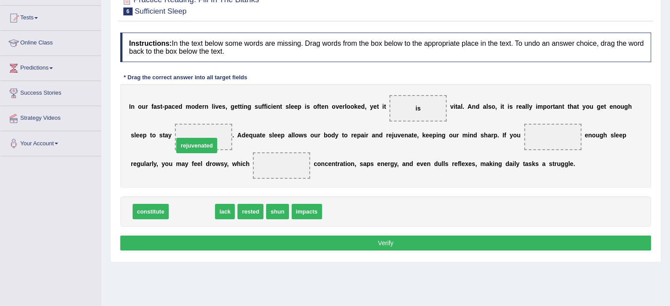
drag, startPoint x: 188, startPoint y: 215, endPoint x: 193, endPoint y: 149, distance: 66.2
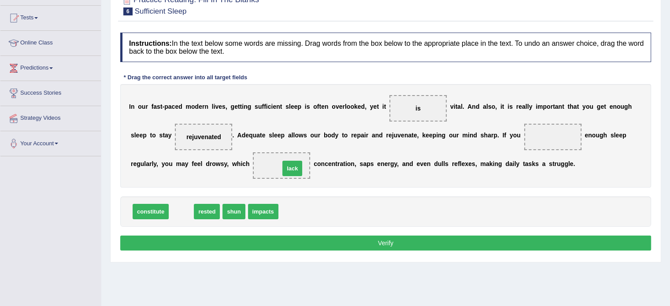
drag, startPoint x: 185, startPoint y: 212, endPoint x: 296, endPoint y: 169, distance: 119.0
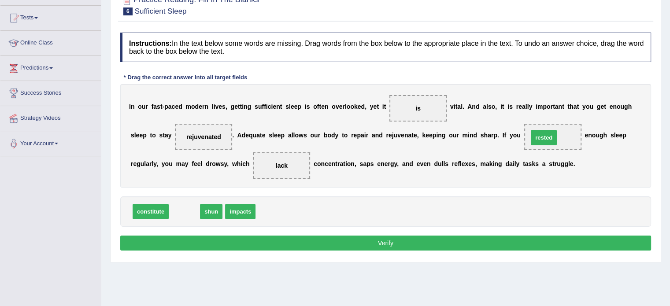
drag, startPoint x: 185, startPoint y: 209, endPoint x: 544, endPoint y: 135, distance: 366.8
click at [323, 237] on button "Verify" at bounding box center [385, 243] width 531 height 15
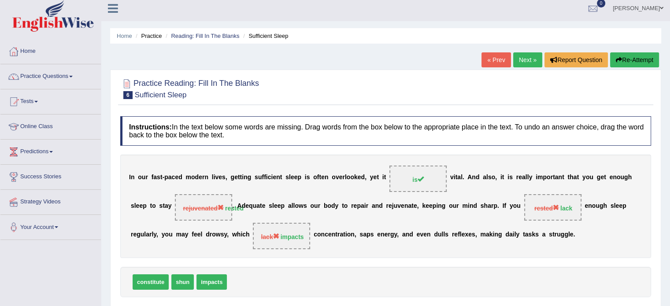
scroll to position [0, 0]
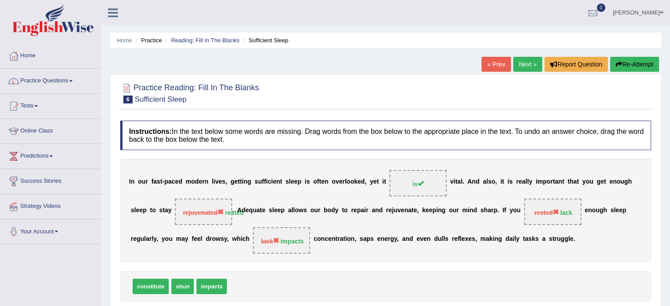
click at [518, 63] on link "Next »" at bounding box center [527, 64] width 29 height 15
